Goal: Transaction & Acquisition: Purchase product/service

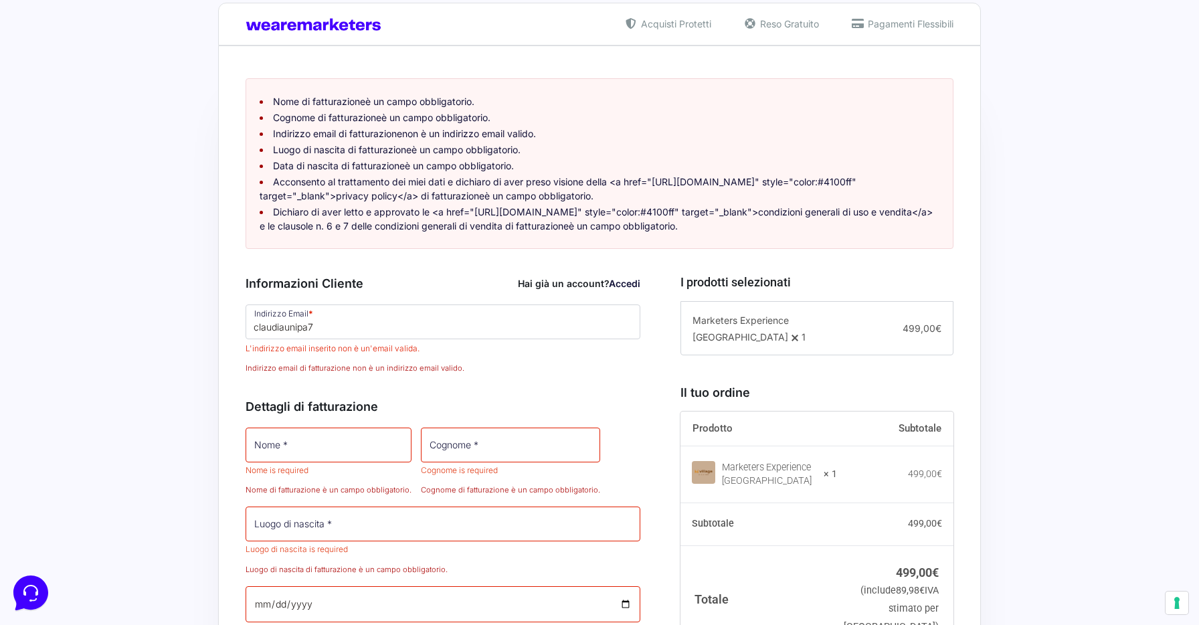
scroll to position [265, 0]
click at [387, 339] on input "claudiaunipa7" at bounding box center [443, 321] width 395 height 35
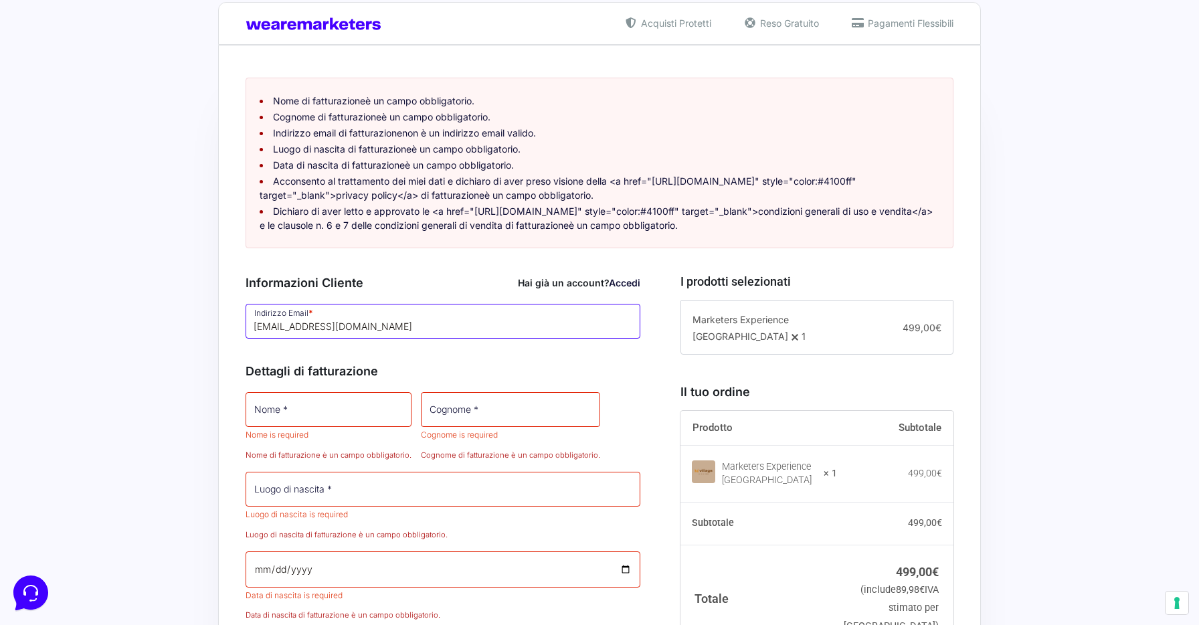
type input "[EMAIL_ADDRESS][DOMAIN_NAME]"
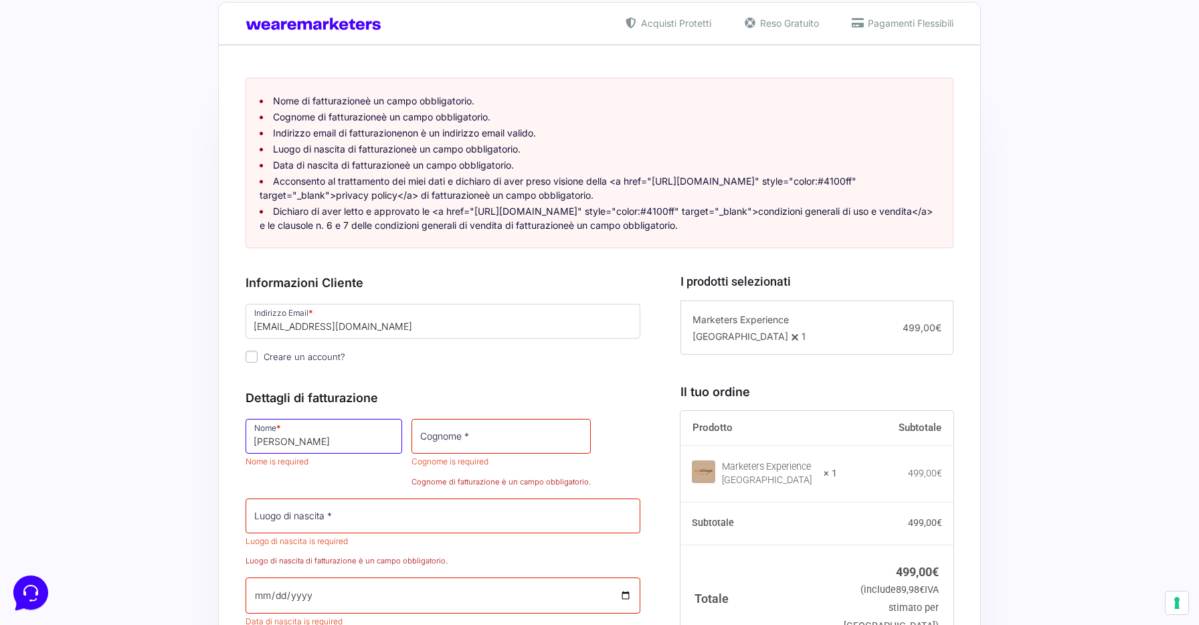
type input "[PERSON_NAME]"
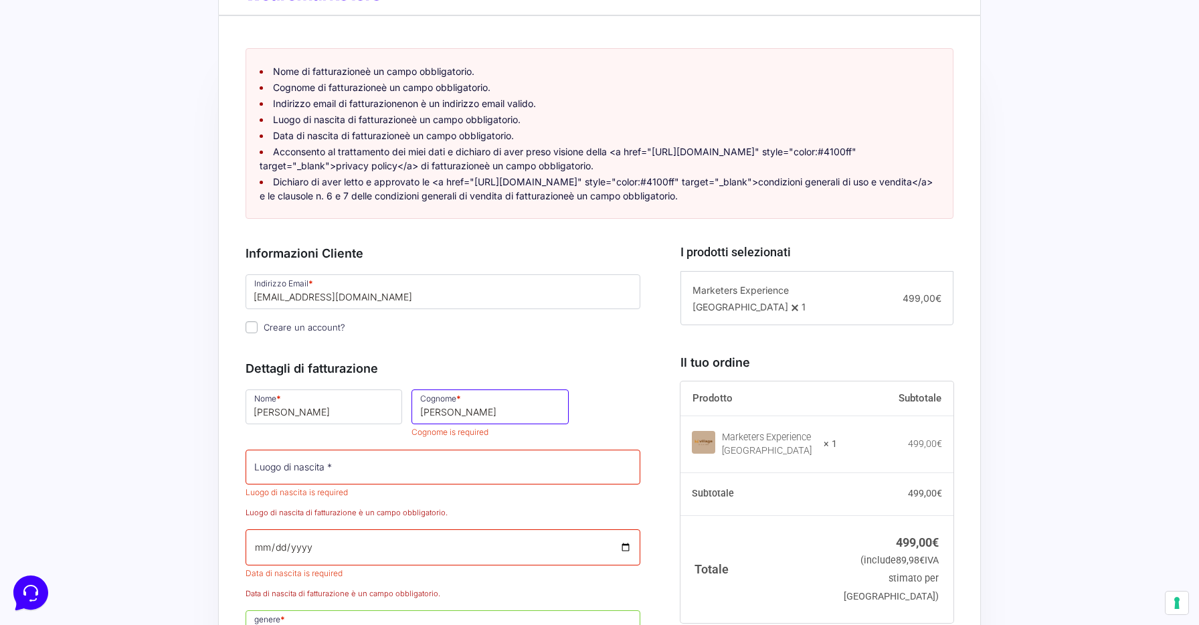
scroll to position [324, 0]
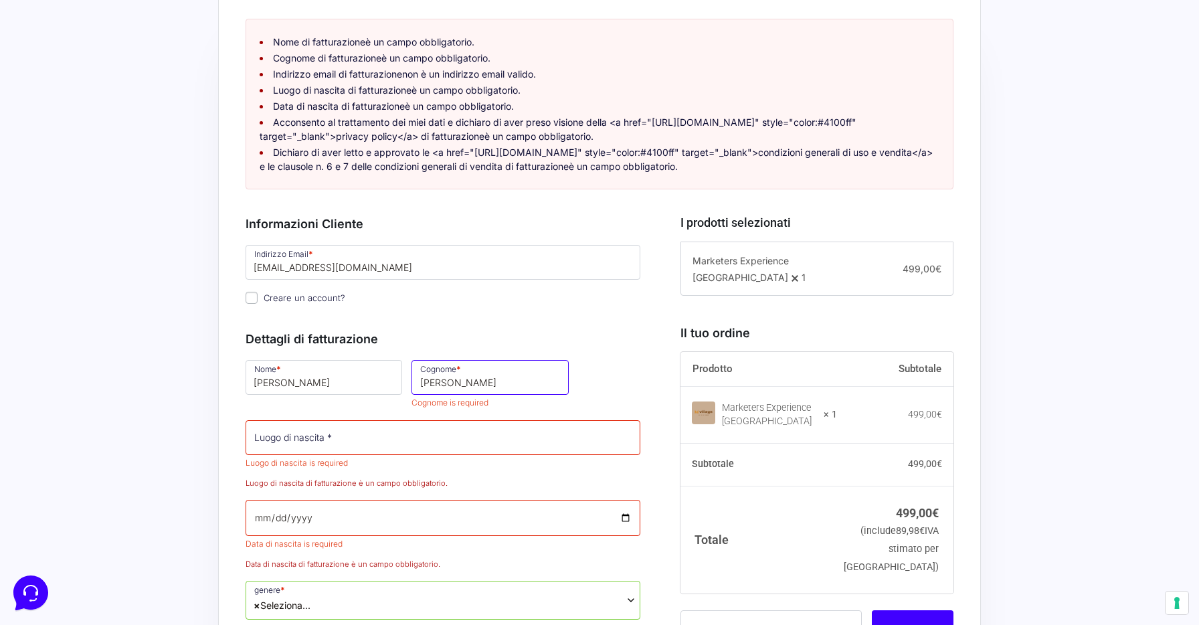
type input "[PERSON_NAME]"
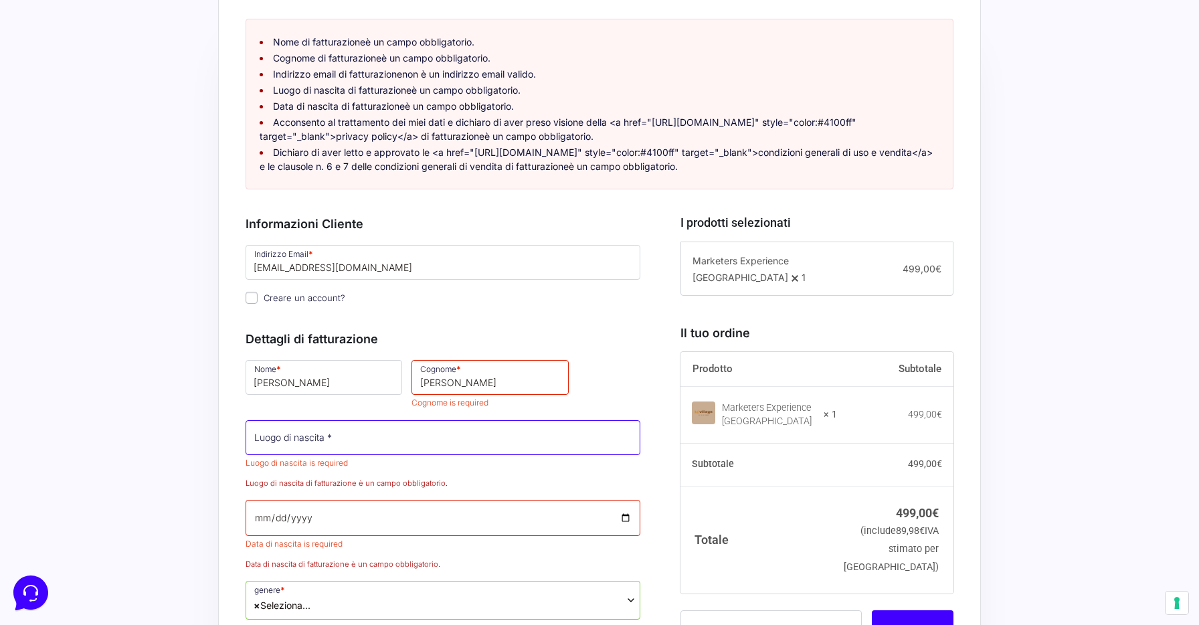
click at [537, 449] on input "Luogo di nascita *" at bounding box center [443, 437] width 395 height 35
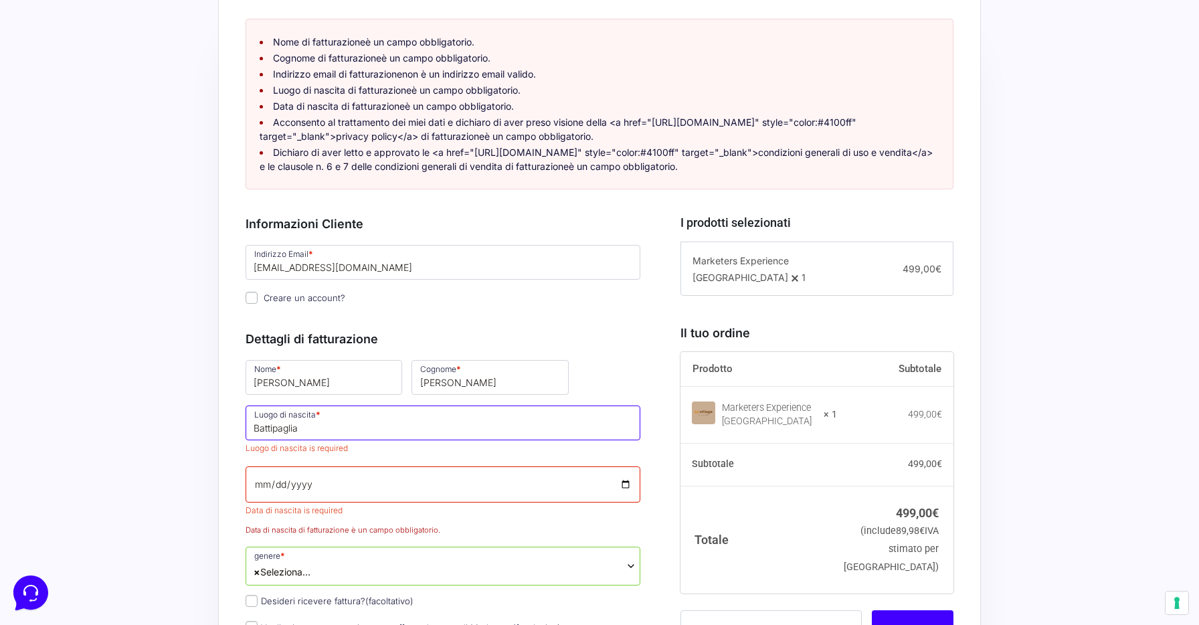
type input "Battipaglia"
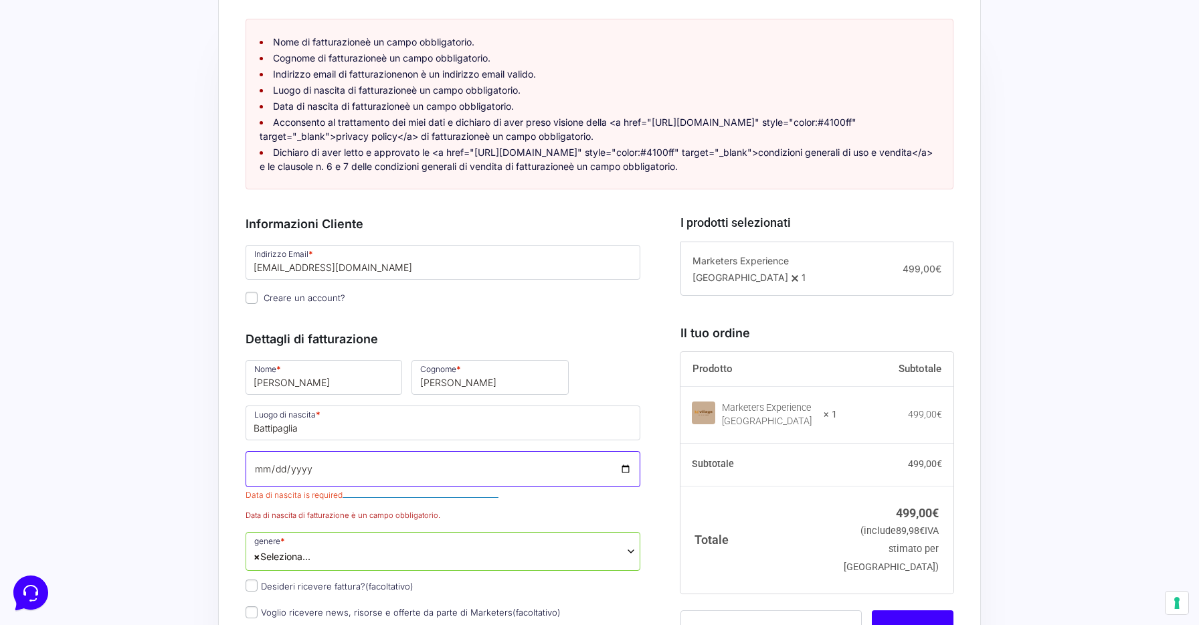
drag, startPoint x: 459, startPoint y: 500, endPoint x: 265, endPoint y: 500, distance: 194.1
click at [265, 487] on input "Data di nascita *" at bounding box center [443, 469] width 395 height 36
click at [277, 485] on input "Data di nascita *" at bounding box center [443, 469] width 395 height 36
click at [318, 485] on input "Data di nascita *" at bounding box center [443, 469] width 395 height 36
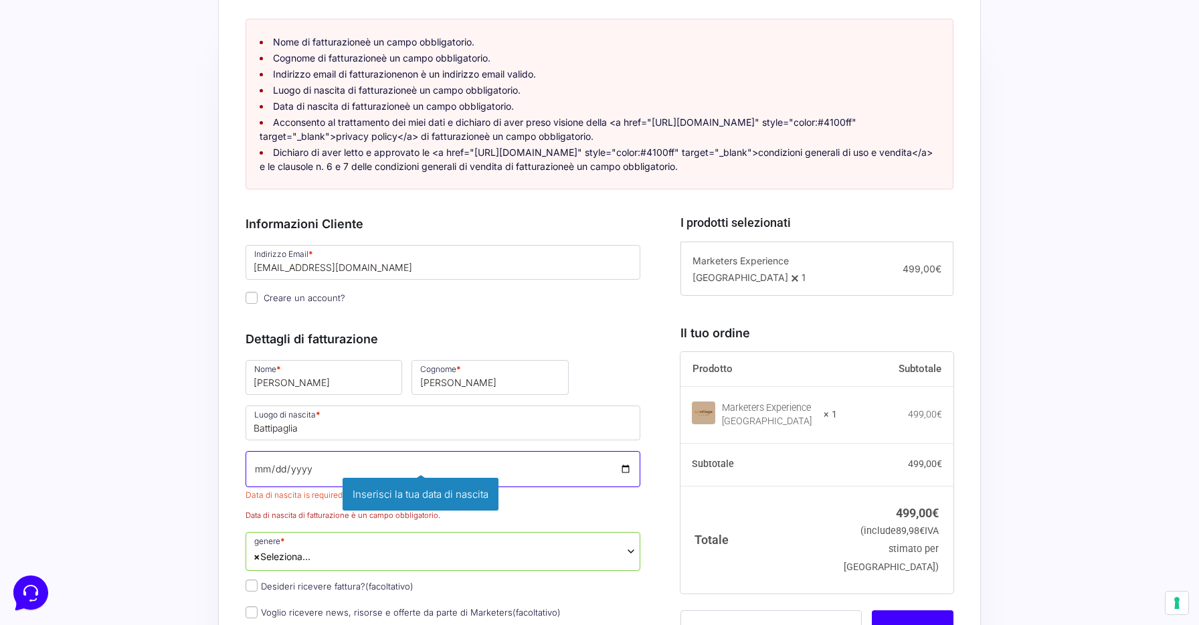
click at [303, 483] on input "Data di nascita *" at bounding box center [443, 469] width 395 height 36
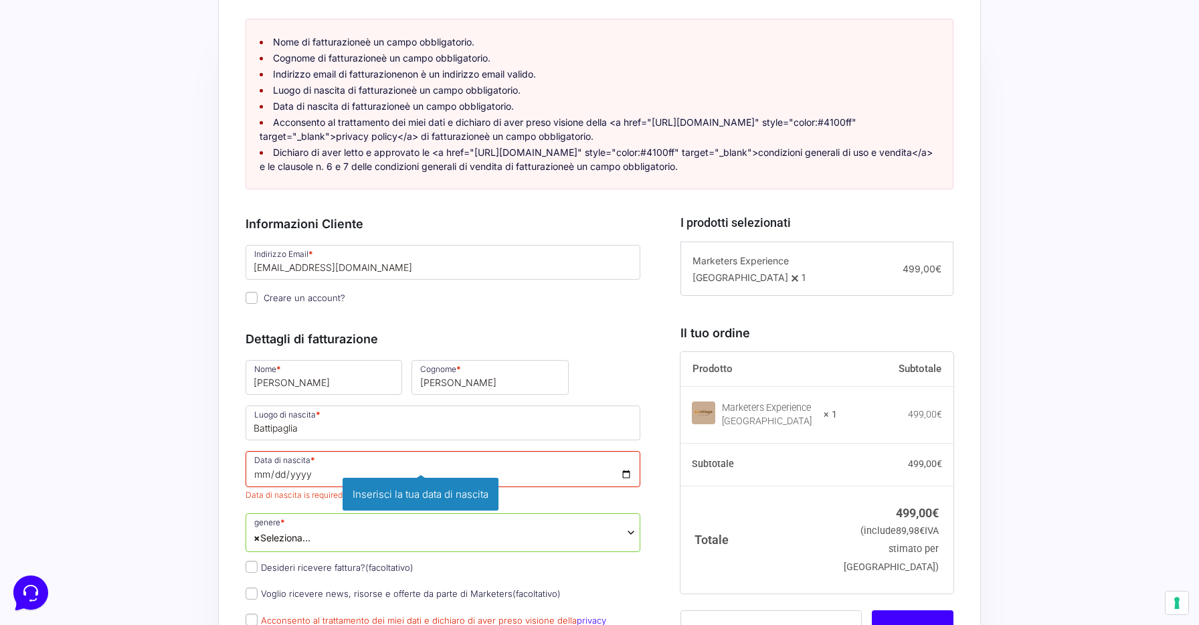
type input "[DATE]"
click at [570, 525] on div "Nome * [PERSON_NAME] * [PERSON_NAME] Luogo di nascita * Battipaglia Data di nas…" at bounding box center [443, 561] width 404 height 407
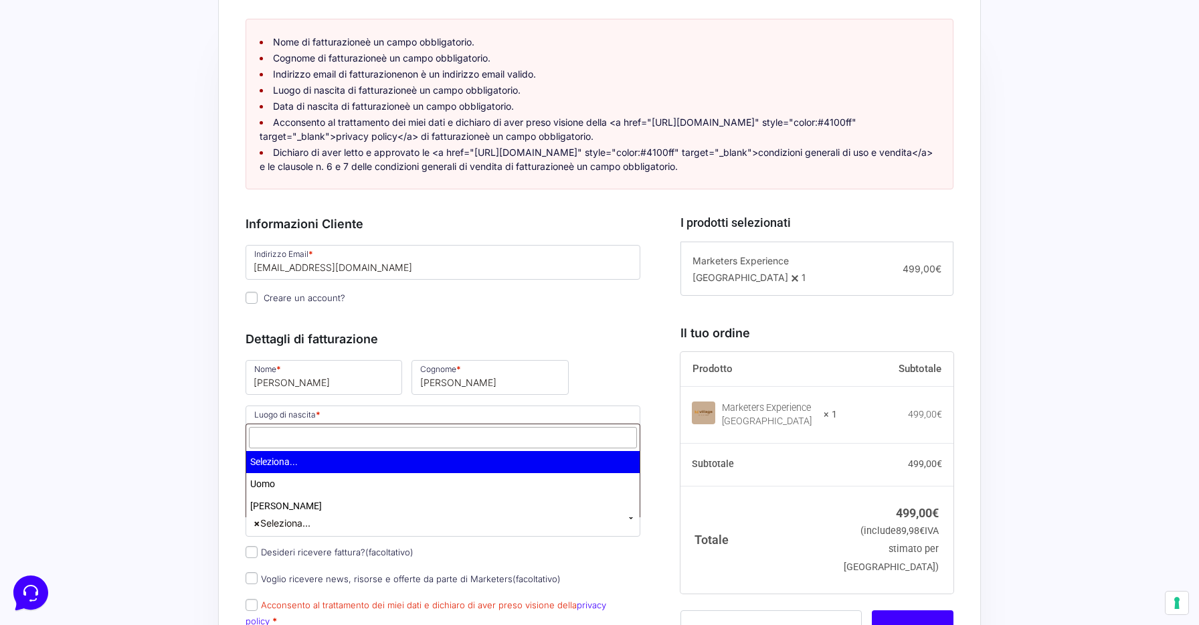
click at [571, 537] on span "× Seleziona..." at bounding box center [443, 517] width 395 height 39
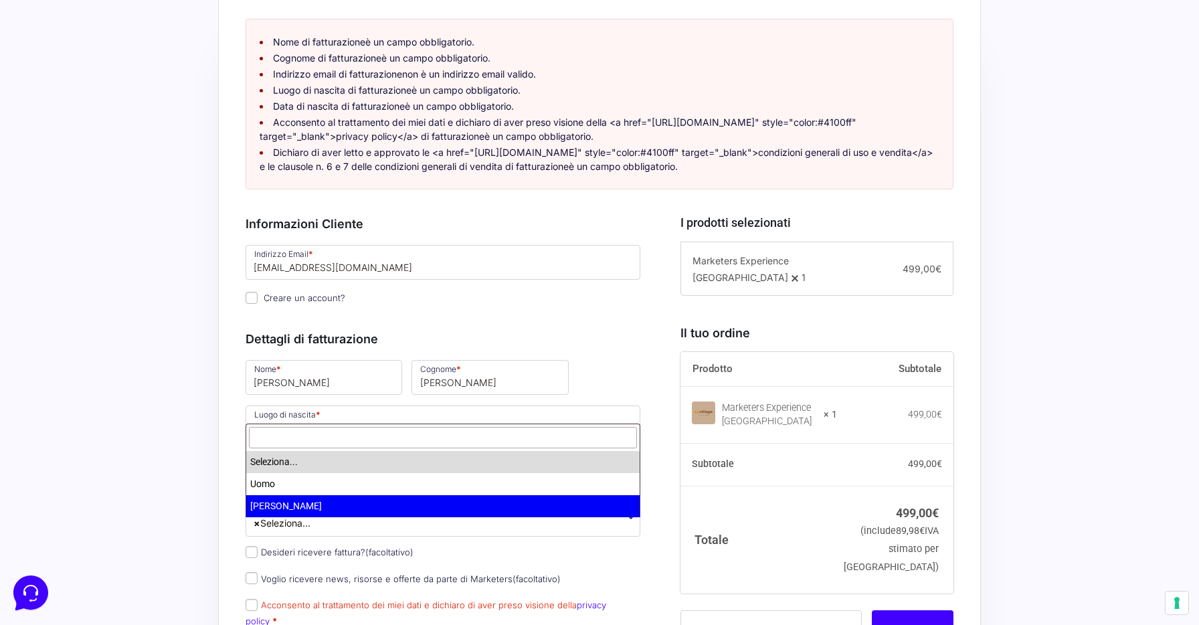
select select "[PERSON_NAME]"
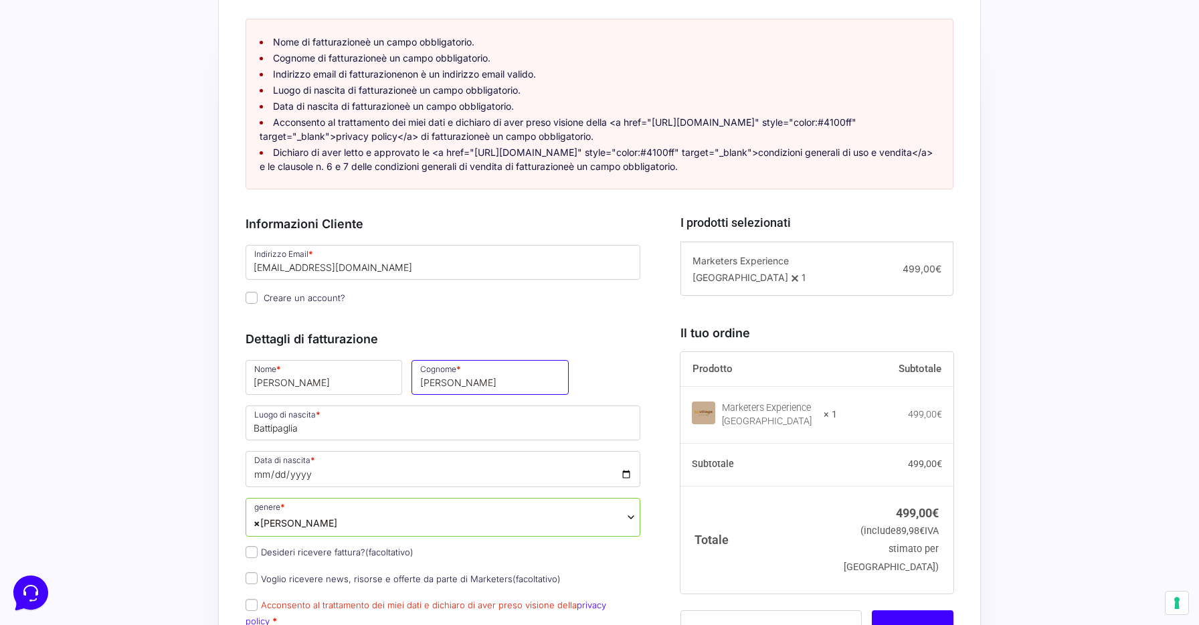
click at [428, 392] on input "[PERSON_NAME]" at bounding box center [490, 377] width 157 height 35
type input "[PERSON_NAME]"
click at [260, 395] on input "[PERSON_NAME]" at bounding box center [324, 377] width 157 height 35
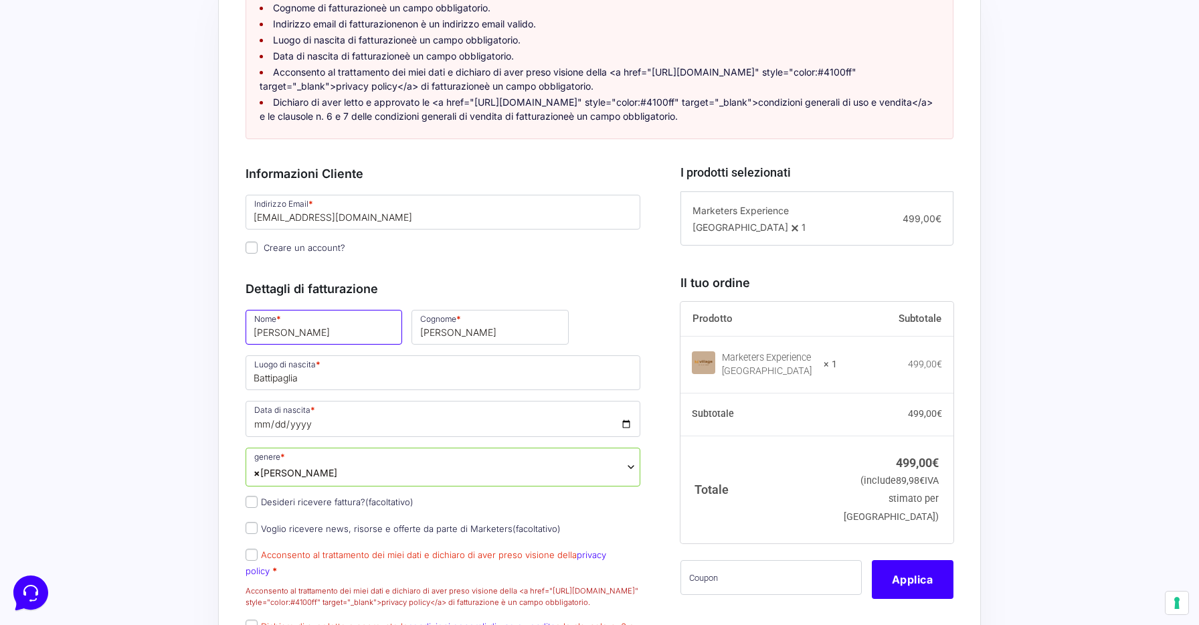
scroll to position [378, 0]
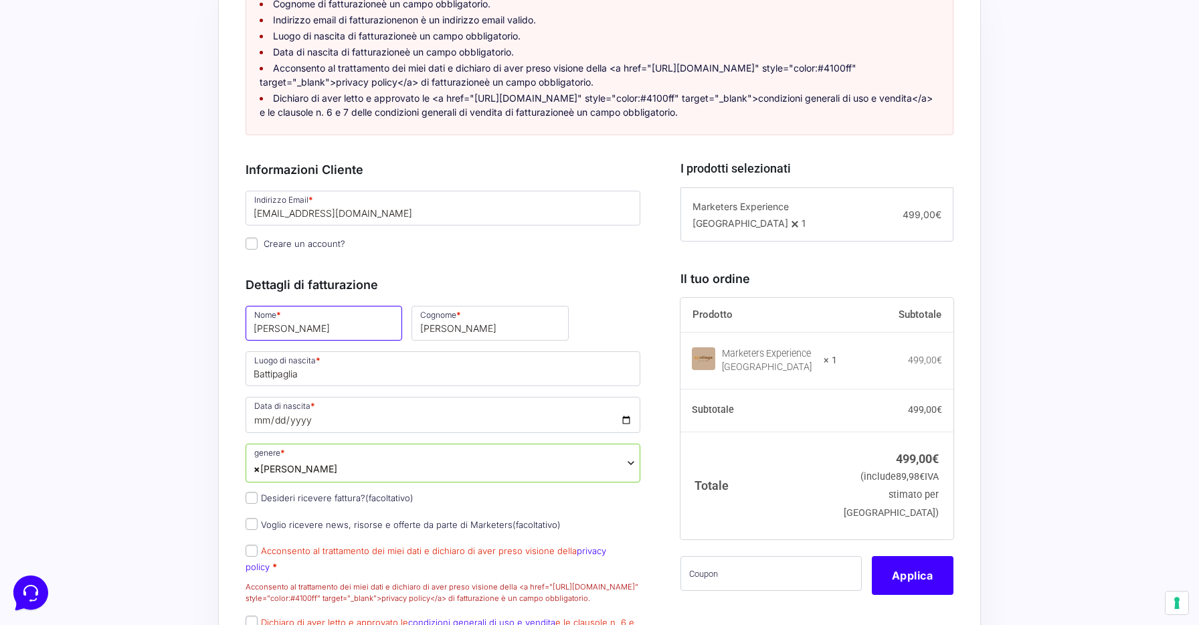
type input "[PERSON_NAME]"
click at [174, 495] on div "Acquisti Protetti Reso Gratuito Pagamenti Flessibili Riepilogo Ordine 499,00 € …" at bounding box center [599, 528] width 1199 height 1332
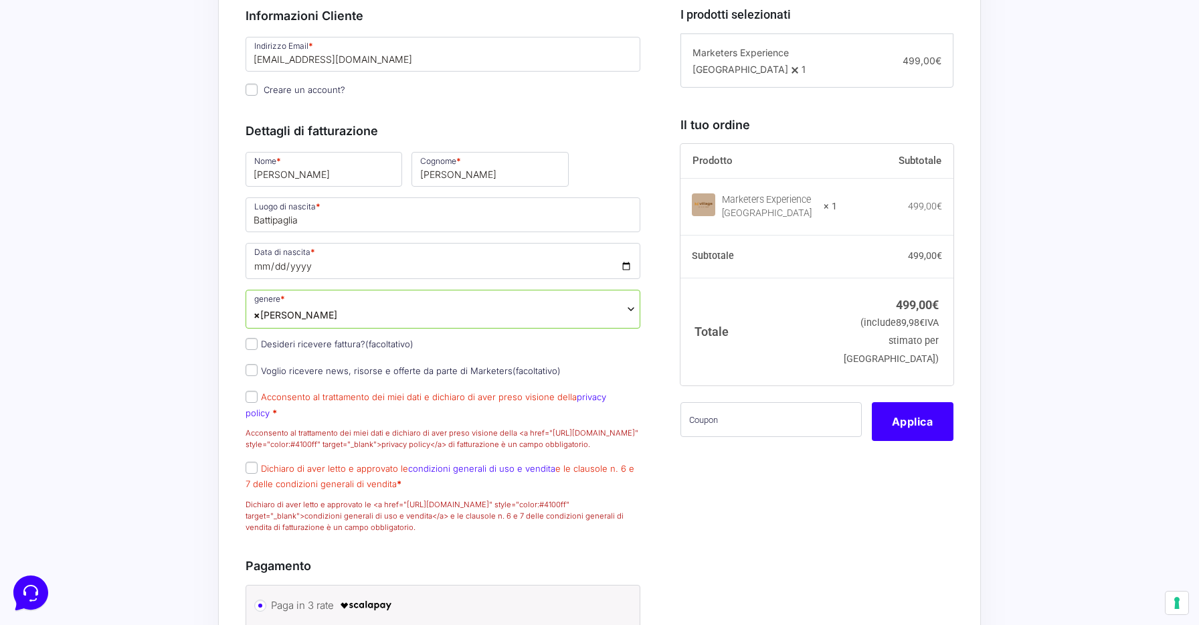
scroll to position [534, 0]
click at [252, 94] on input "Creare un account?" at bounding box center [252, 88] width 12 height 12
checkbox input "true"
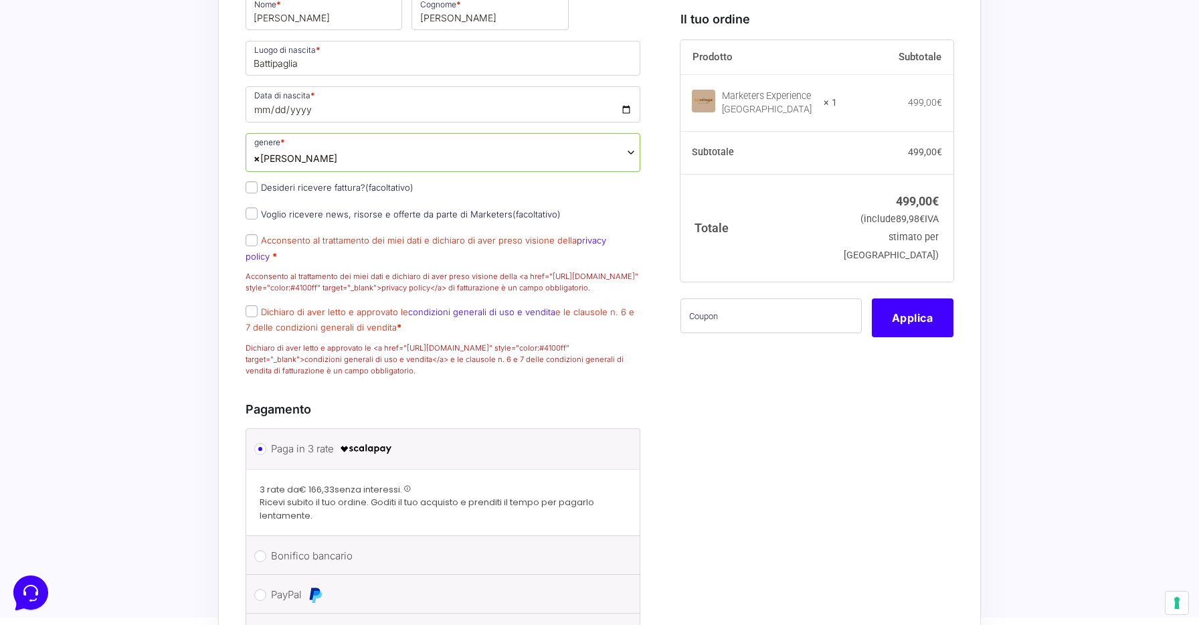
scroll to position [736, 0]
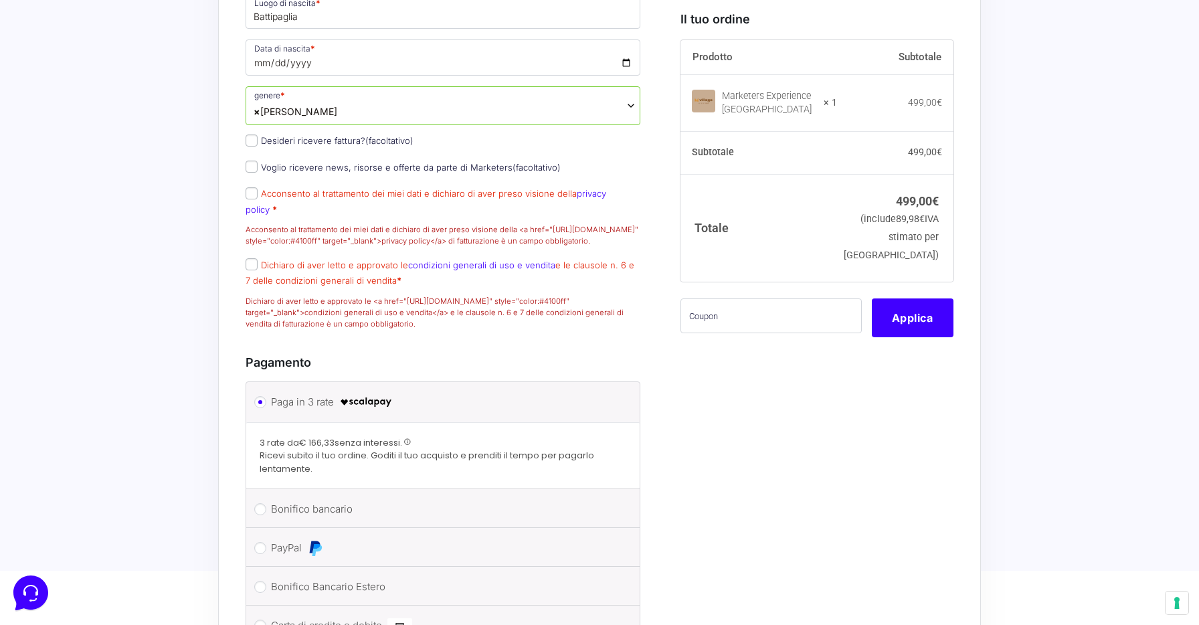
click at [250, 199] on input "Acconsento al trattamento dei miei dati e dichiaro di aver preso visione della …" at bounding box center [252, 193] width 12 height 12
checkbox input "true"
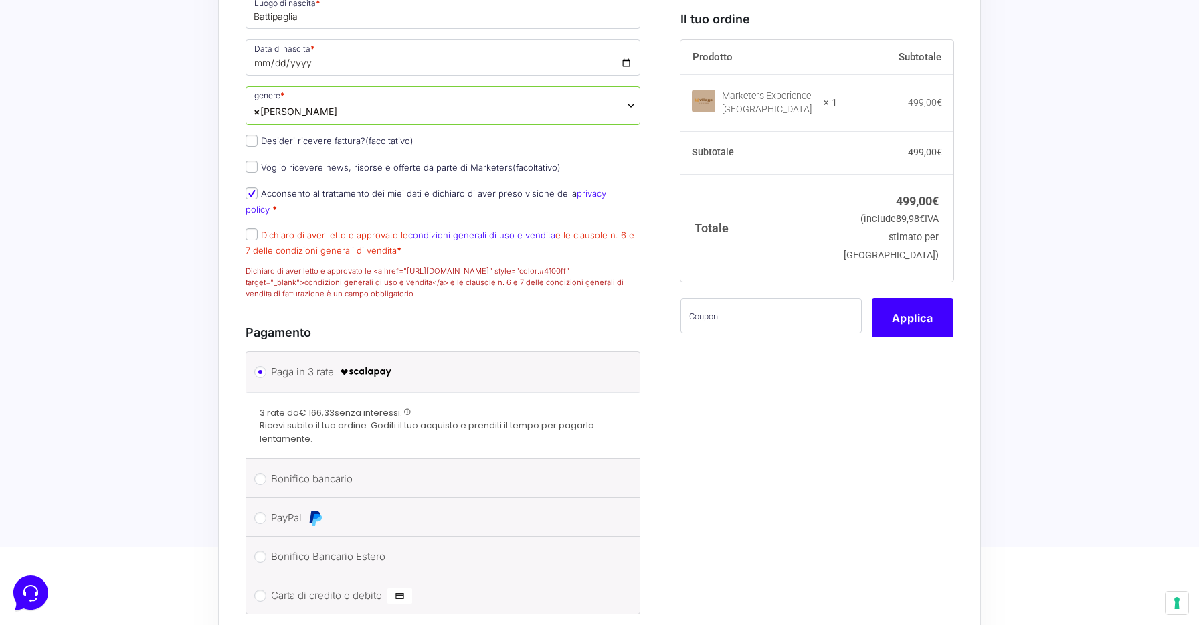
click at [251, 237] on input "Dichiaro di aver letto e approvato le condizioni generali di uso e vendita e le…" at bounding box center [252, 234] width 12 height 12
checkbox input "true"
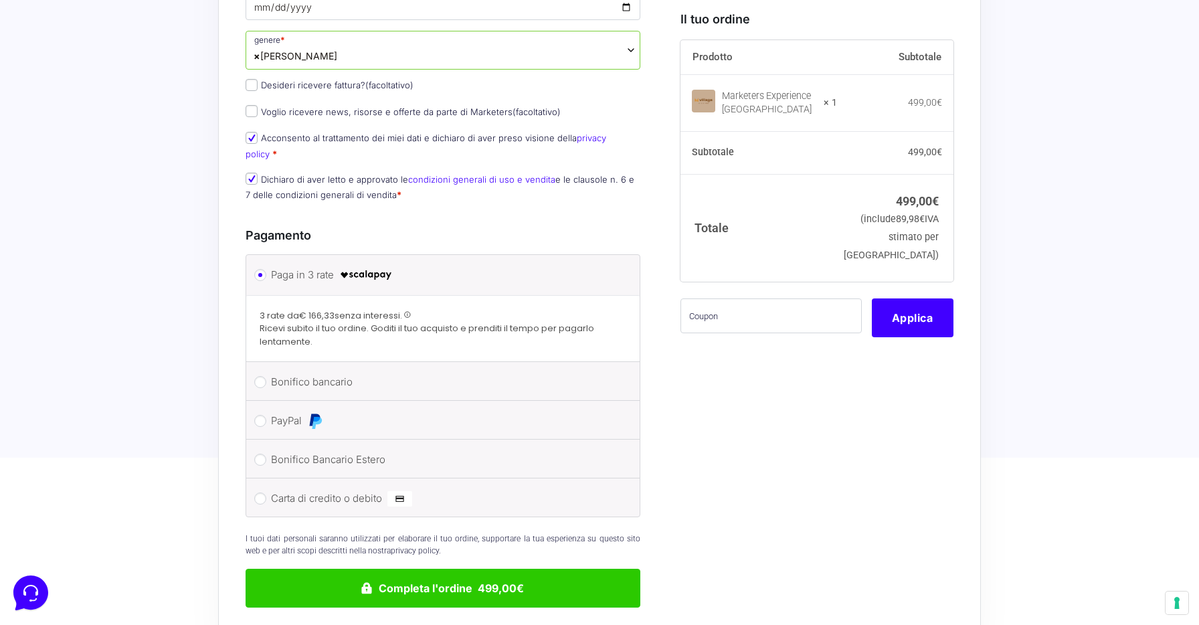
scroll to position [815, 0]
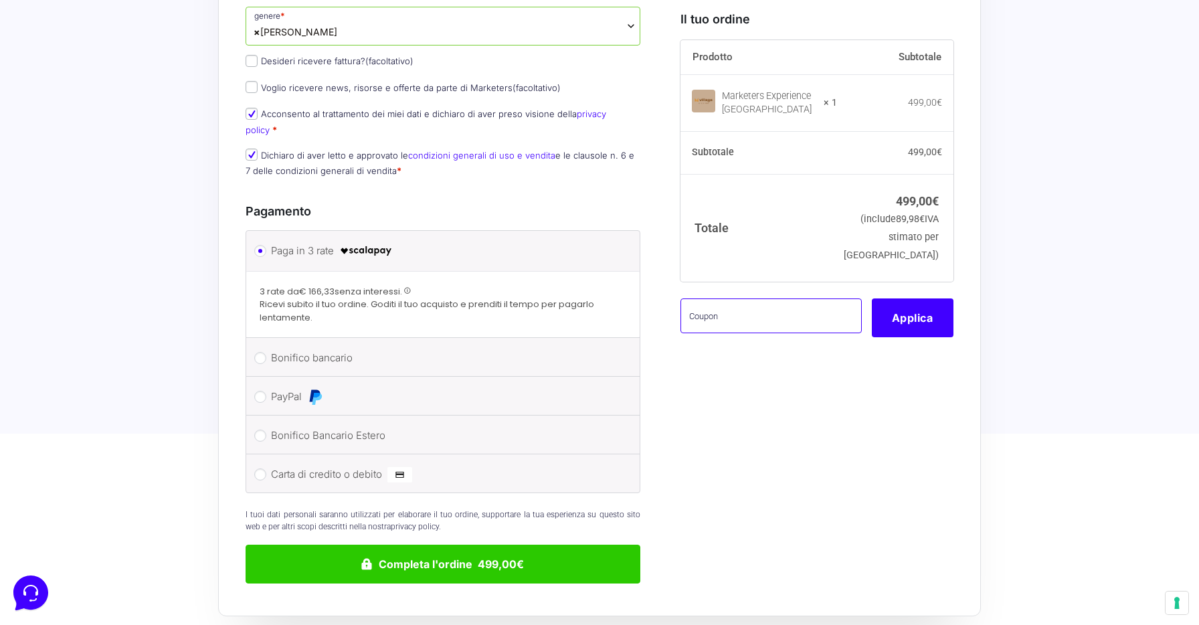
click at [709, 323] on input "text" at bounding box center [771, 315] width 181 height 35
type input "Monetizzando15"
click at [908, 325] on button "Applica" at bounding box center [913, 317] width 82 height 39
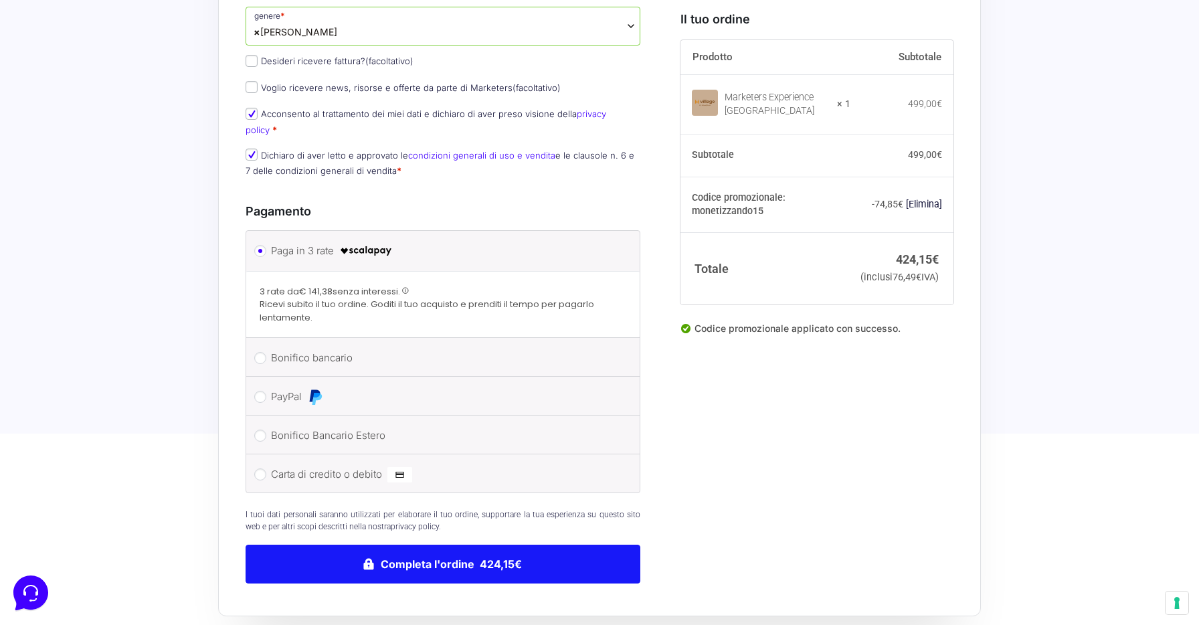
click at [515, 564] on button "Completa l'ordine 424,15€" at bounding box center [443, 564] width 395 height 39
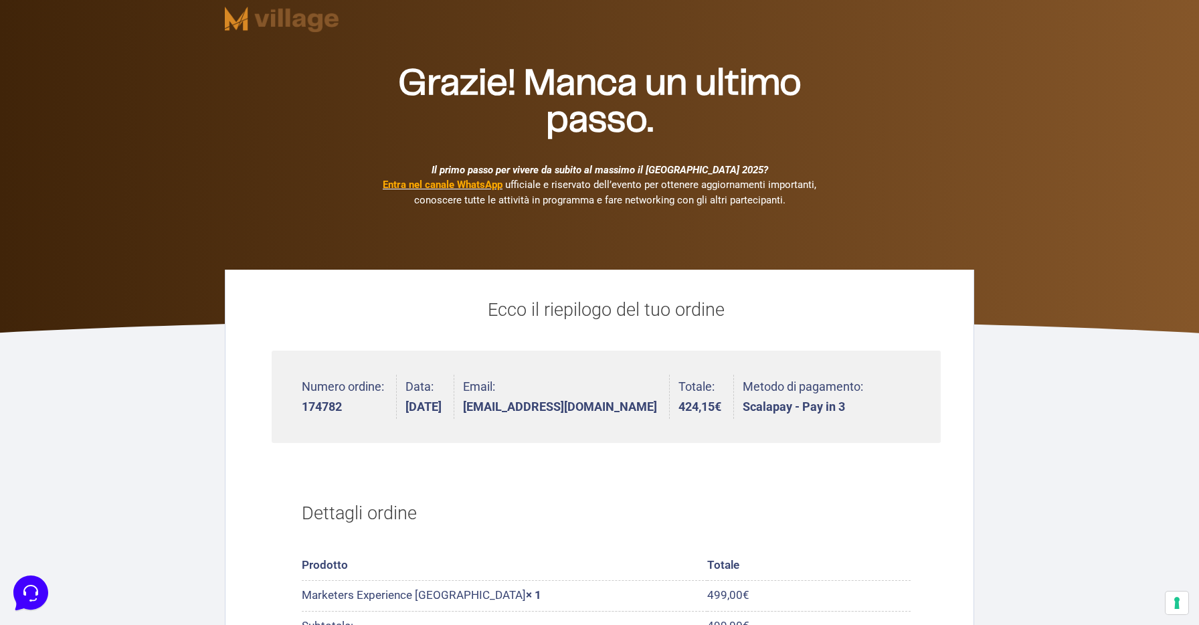
click at [472, 187] on b "Entra nel canale WhatsApp" at bounding box center [443, 185] width 120 height 12
